Goal: Information Seeking & Learning: Learn about a topic

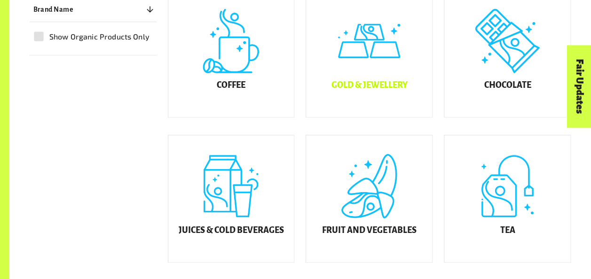
click at [351, 87] on div "Gold & Jewellery" at bounding box center [369, 53] width 126 height 127
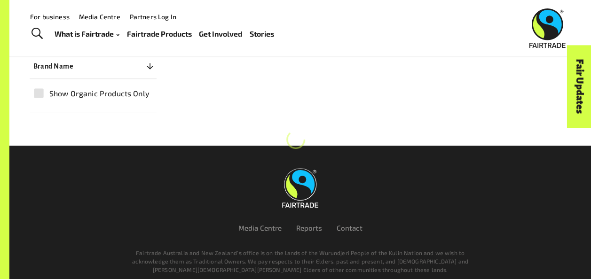
scroll to position [141, 0]
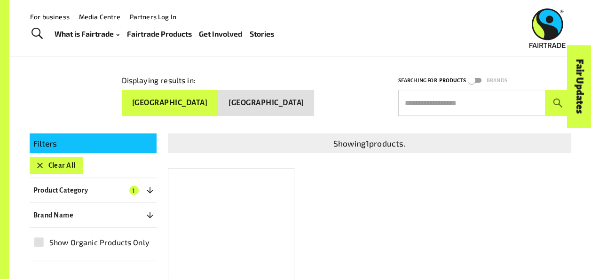
click at [221, 207] on div at bounding box center [231, 232] width 127 height 128
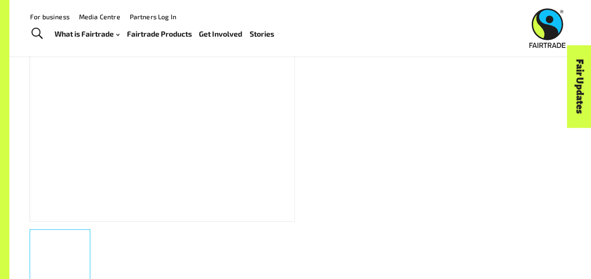
scroll to position [219, 0]
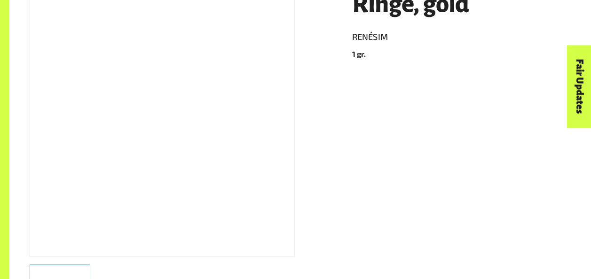
scroll to position [186, 0]
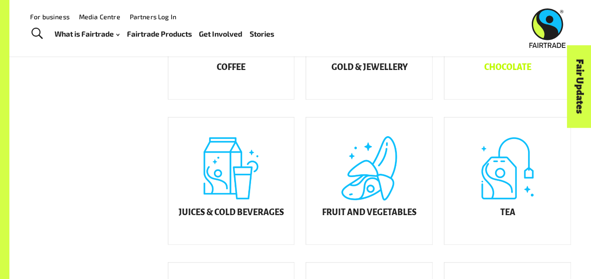
click at [486, 94] on div "Chocolate" at bounding box center [507, 35] width 126 height 127
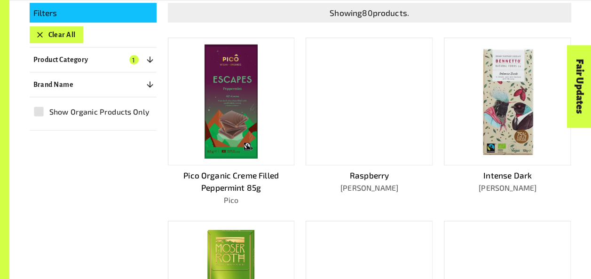
scroll to position [231, 0]
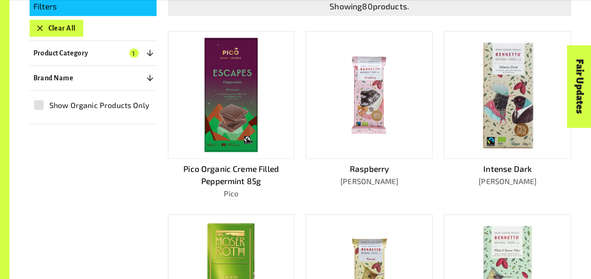
click at [260, 99] on div at bounding box center [231, 95] width 127 height 128
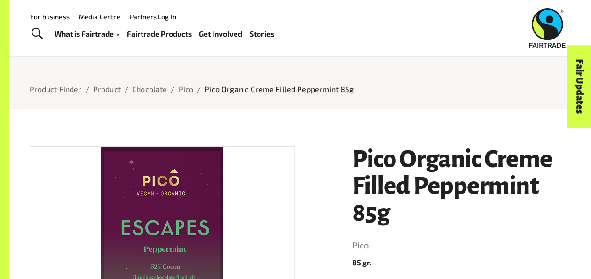
scroll to position [29, 0]
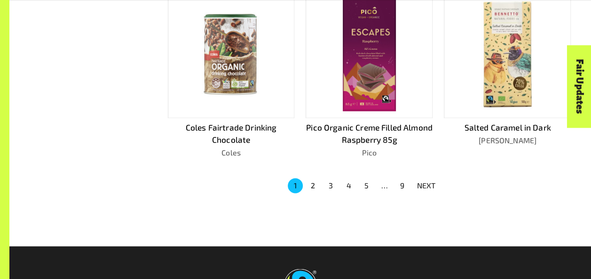
scroll to position [629, 0]
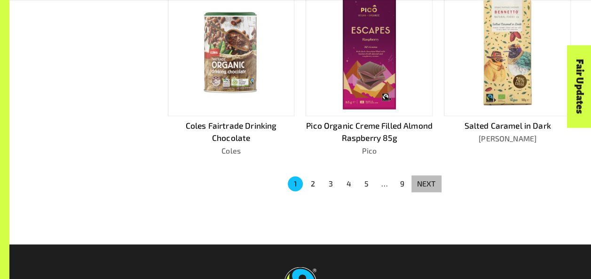
click at [416, 181] on button "NEXT" at bounding box center [426, 183] width 30 height 17
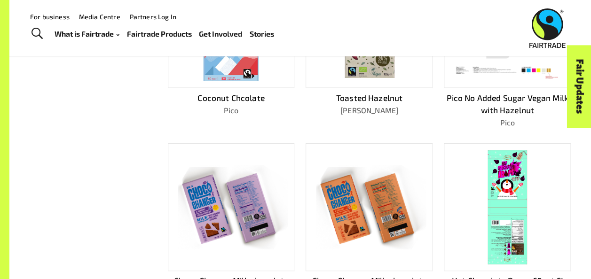
scroll to position [299, 0]
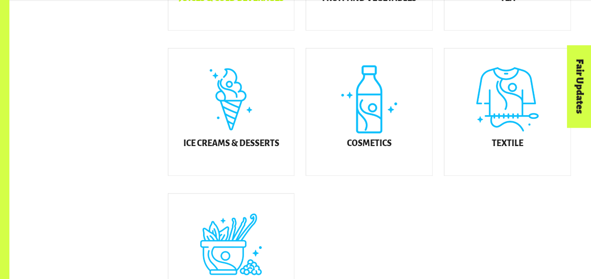
scroll to position [516, 0]
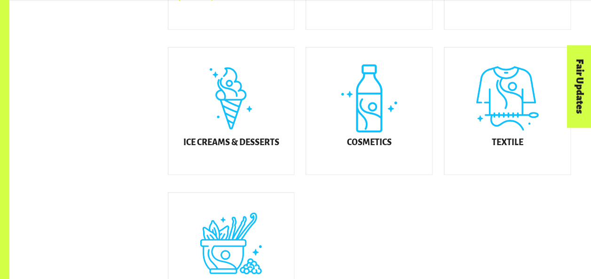
click at [204, 160] on div "Ice Creams & Desserts" at bounding box center [231, 110] width 126 height 127
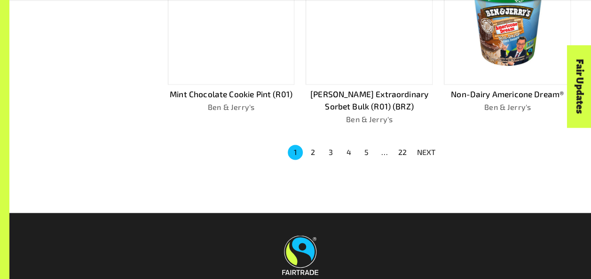
scroll to position [681, 0]
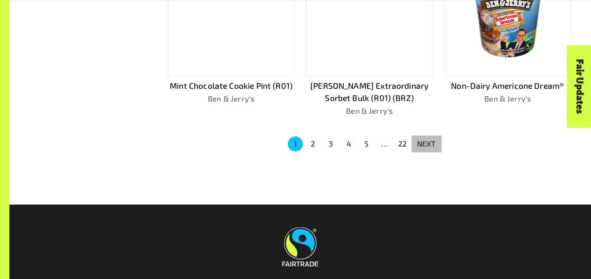
click at [424, 141] on p "NEXT" at bounding box center [426, 143] width 19 height 11
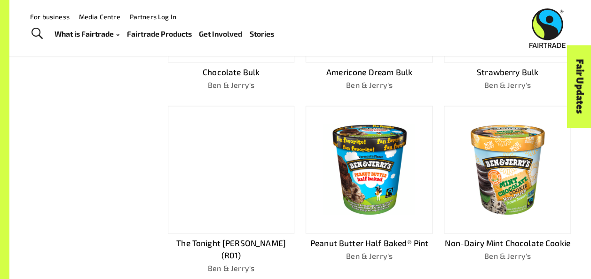
scroll to position [511, 0]
click at [506, 170] on img at bounding box center [507, 169] width 113 height 113
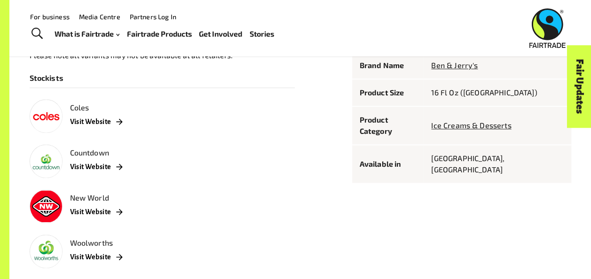
scroll to position [577, 0]
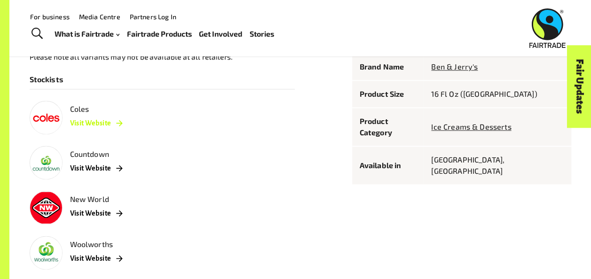
click at [74, 123] on link "Visit Website" at bounding box center [96, 123] width 53 height 17
